Goal: Task Accomplishment & Management: Use online tool/utility

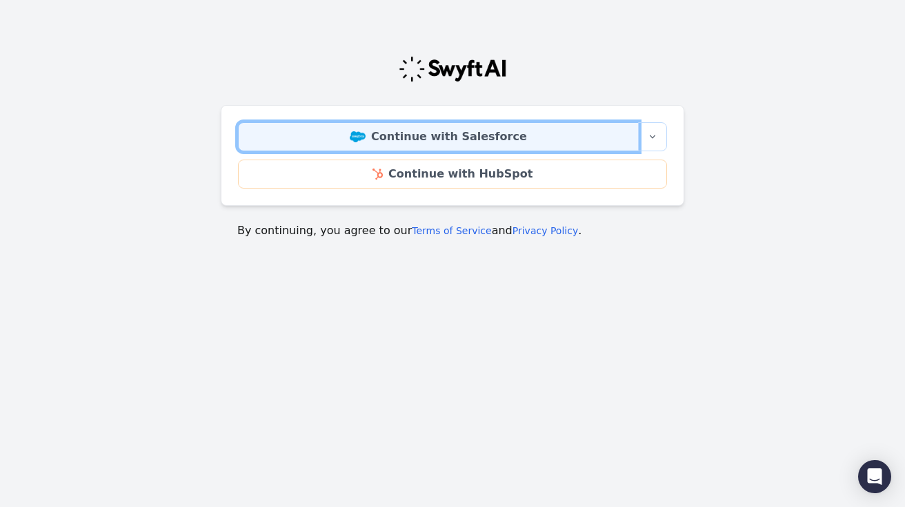
click at [535, 136] on link "Continue with Salesforce" at bounding box center [438, 136] width 401 height 29
